Goal: Information Seeking & Learning: Learn about a topic

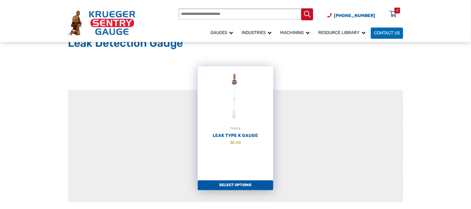
scroll to position [36, 0]
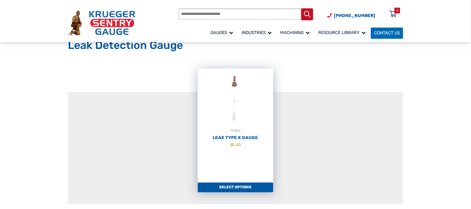
click at [236, 104] on img at bounding box center [235, 99] width 75 height 60
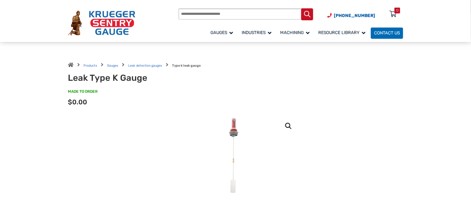
scroll to position [36, 0]
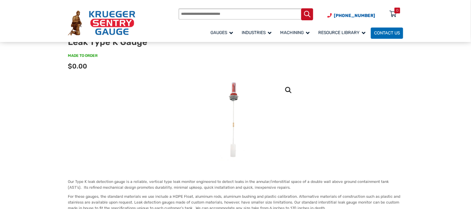
click at [233, 92] on img at bounding box center [235, 120] width 33 height 82
drag, startPoint x: 233, startPoint y: 105, endPoint x: 232, endPoint y: 109, distance: 4.1
click at [233, 106] on img at bounding box center [235, 120] width 33 height 82
click at [228, 139] on img at bounding box center [235, 120] width 33 height 82
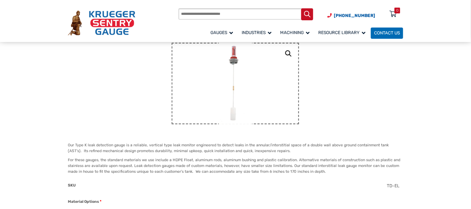
scroll to position [0, 0]
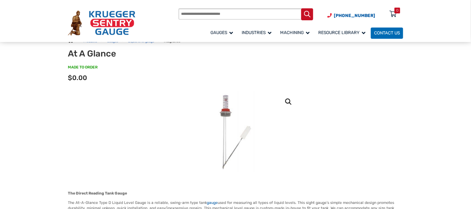
scroll to position [36, 0]
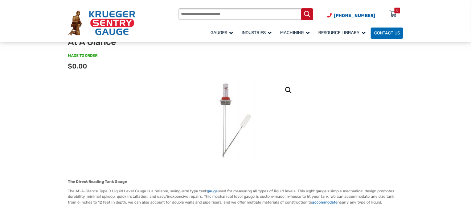
click at [223, 96] on img at bounding box center [235, 120] width 65 height 82
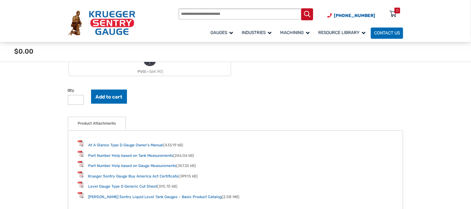
scroll to position [761, 0]
